Goal: Task Accomplishment & Management: Manage account settings

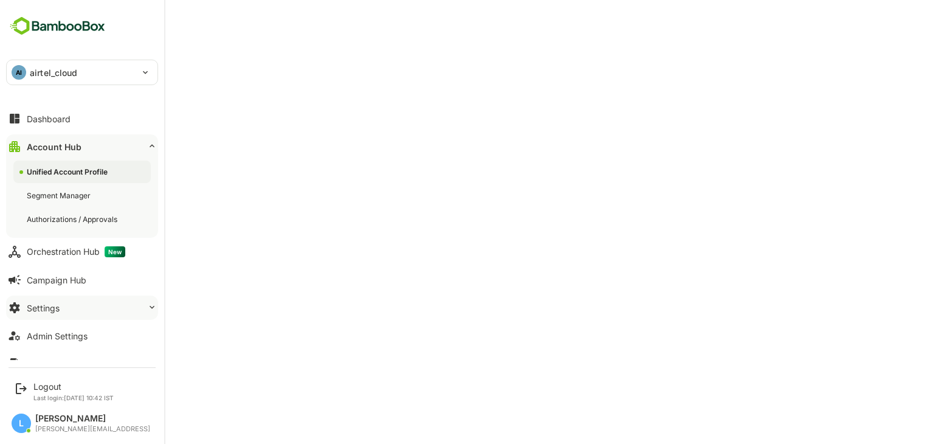
click at [58, 303] on div "Settings" at bounding box center [43, 308] width 33 height 10
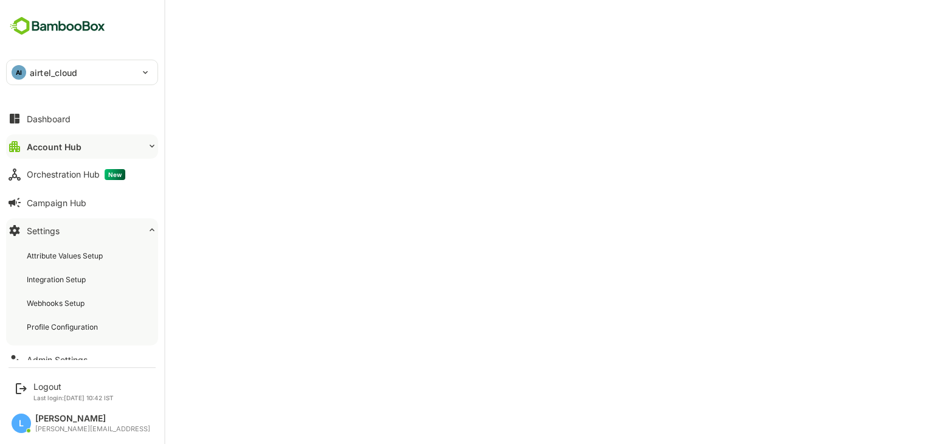
scroll to position [41, 0]
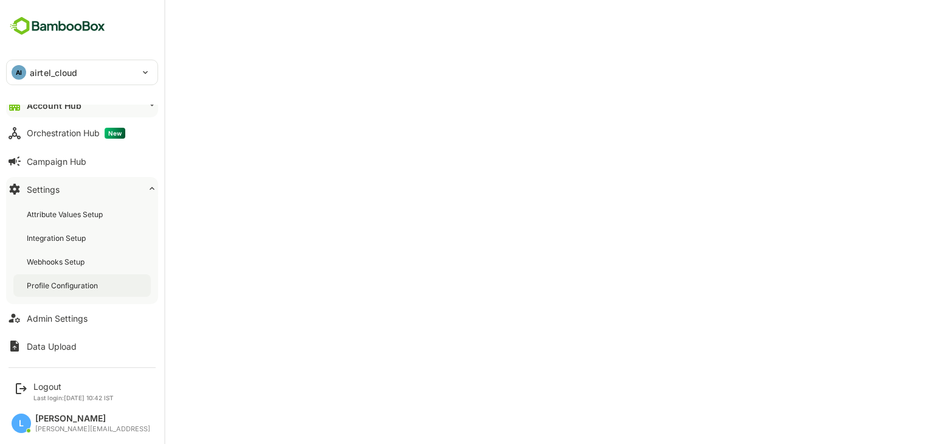
click at [57, 295] on div "Profile Configuration" at bounding box center [81, 285] width 137 height 22
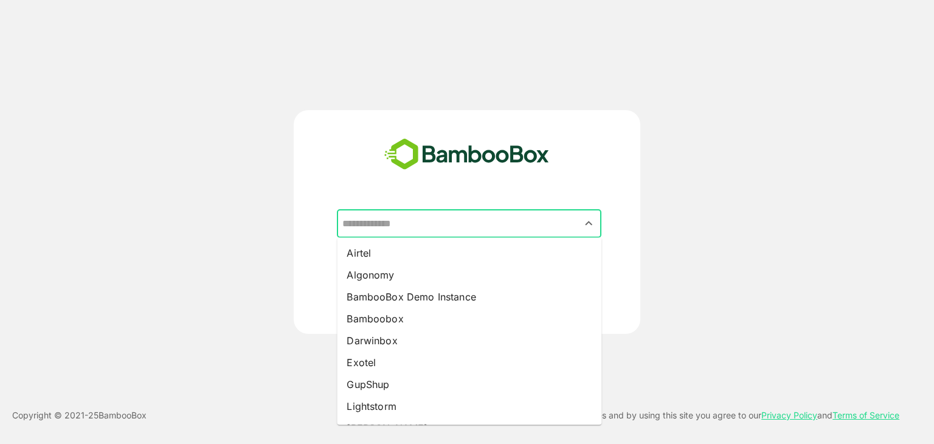
click at [431, 231] on input "text" at bounding box center [469, 223] width 260 height 23
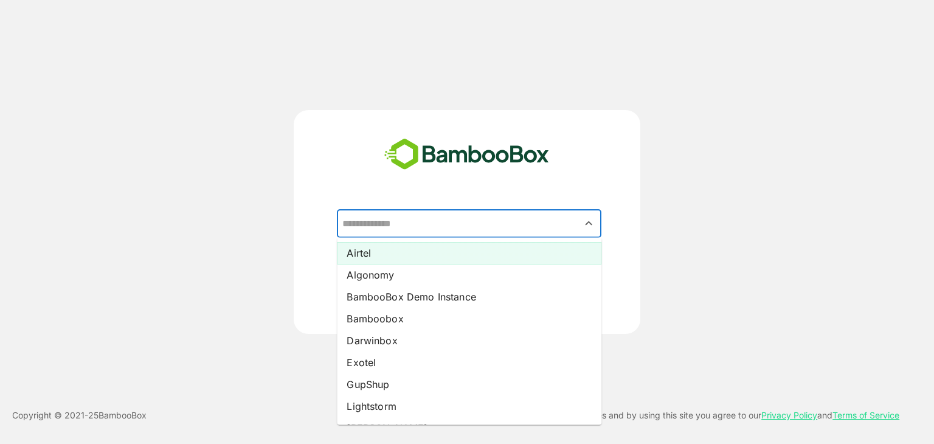
click at [401, 244] on li "Airtel" at bounding box center [469, 253] width 264 height 22
type input "******"
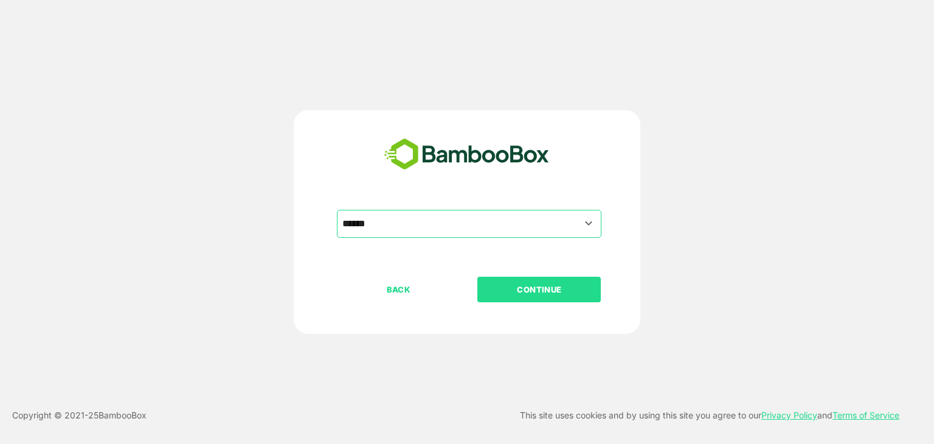
click at [525, 285] on p "CONTINUE" at bounding box center [539, 289] width 122 height 13
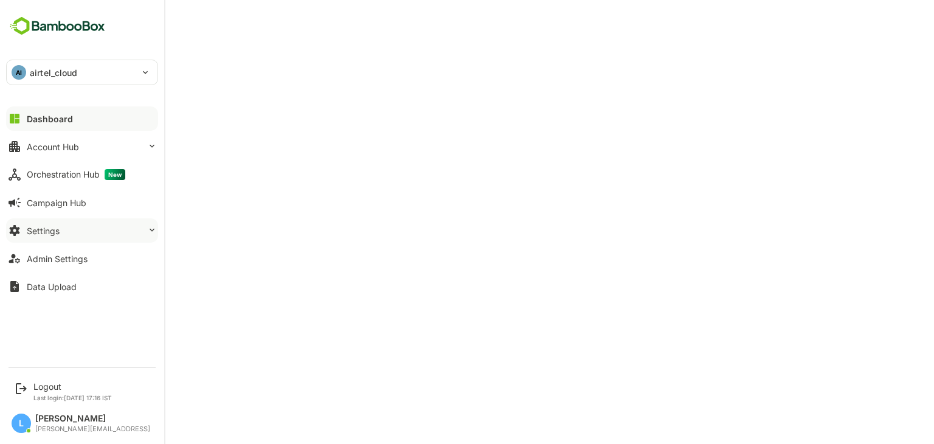
click at [59, 229] on button "Settings" at bounding box center [82, 230] width 152 height 24
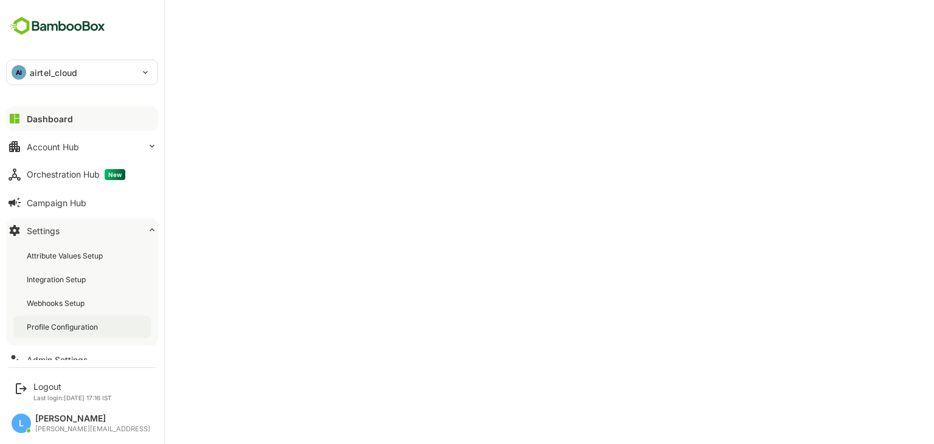
click at [69, 329] on div "Profile Configuration" at bounding box center [64, 327] width 74 height 10
